Goal: Navigation & Orientation: Go to known website

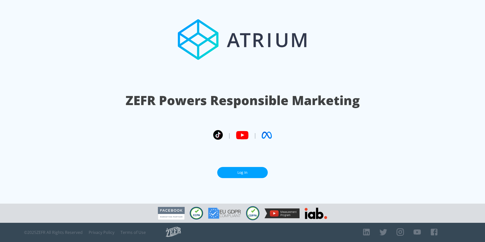
click at [238, 170] on link "Log In" at bounding box center [242, 172] width 50 height 11
click at [246, 173] on link "Log In" at bounding box center [242, 172] width 50 height 11
click at [236, 175] on link "Log In" at bounding box center [242, 172] width 50 height 11
